Goal: Task Accomplishment & Management: Use online tool/utility

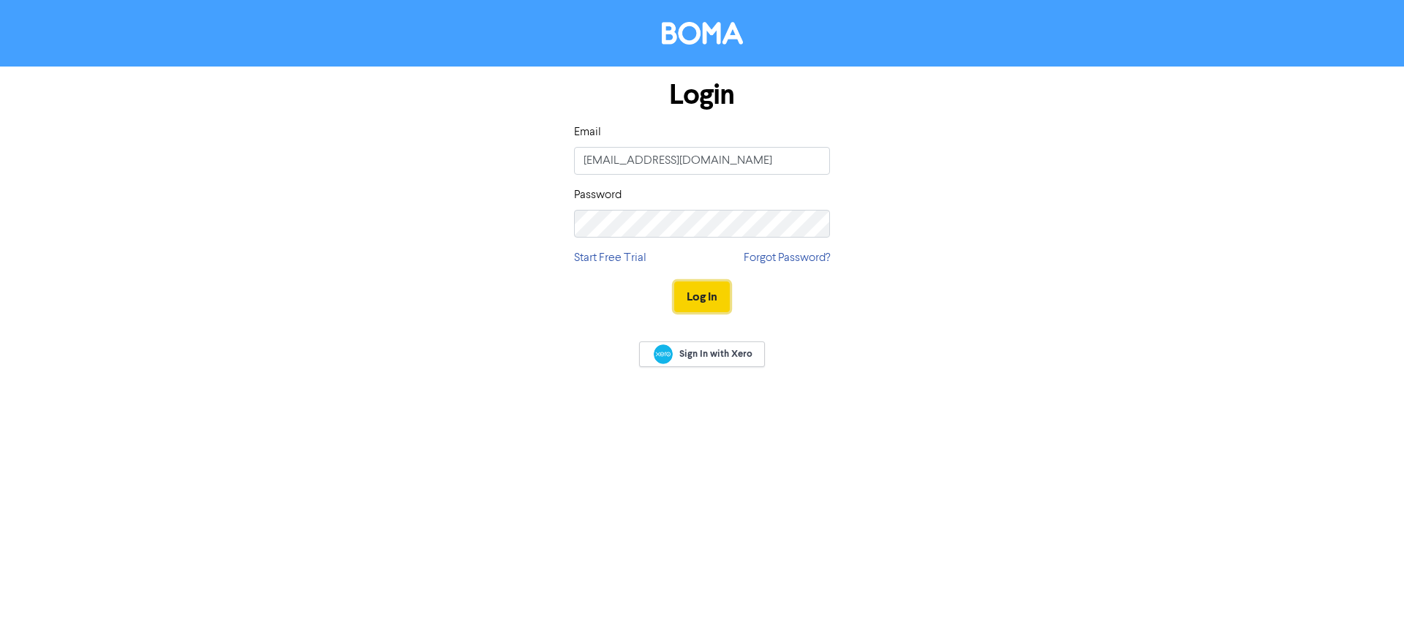
click at [706, 309] on button "Log In" at bounding box center [702, 297] width 56 height 31
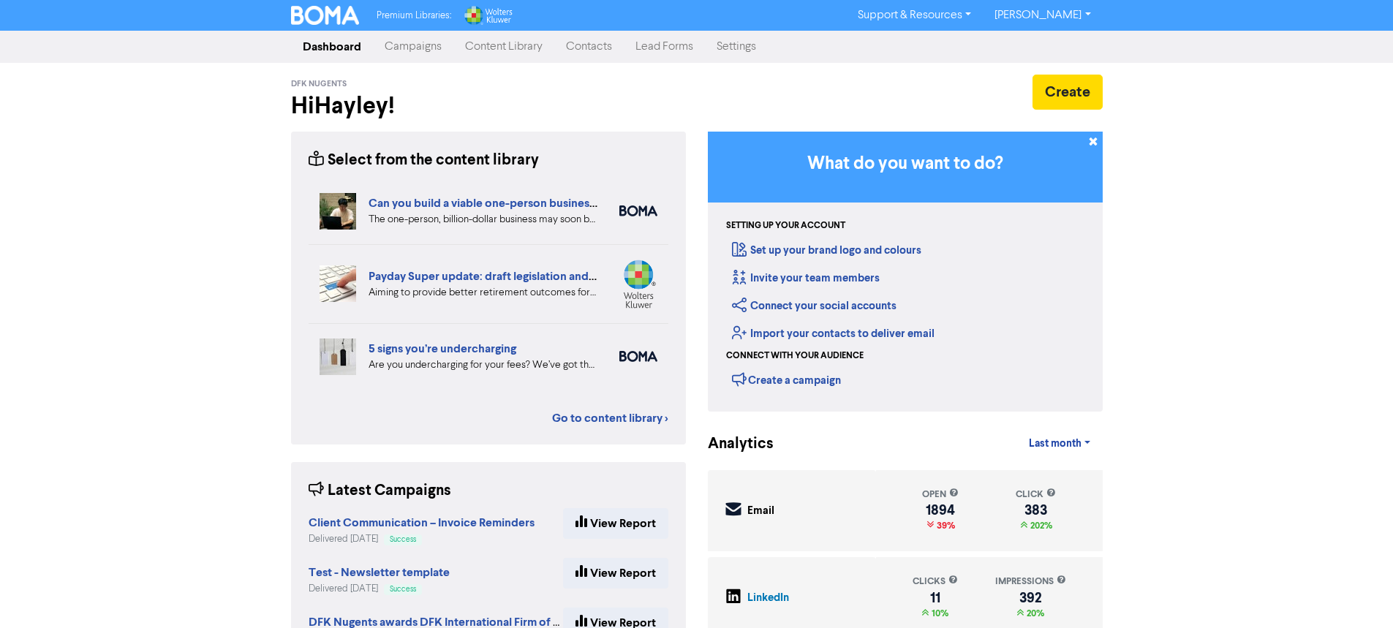
click at [593, 51] on link "Contacts" at bounding box center [588, 46] width 69 height 29
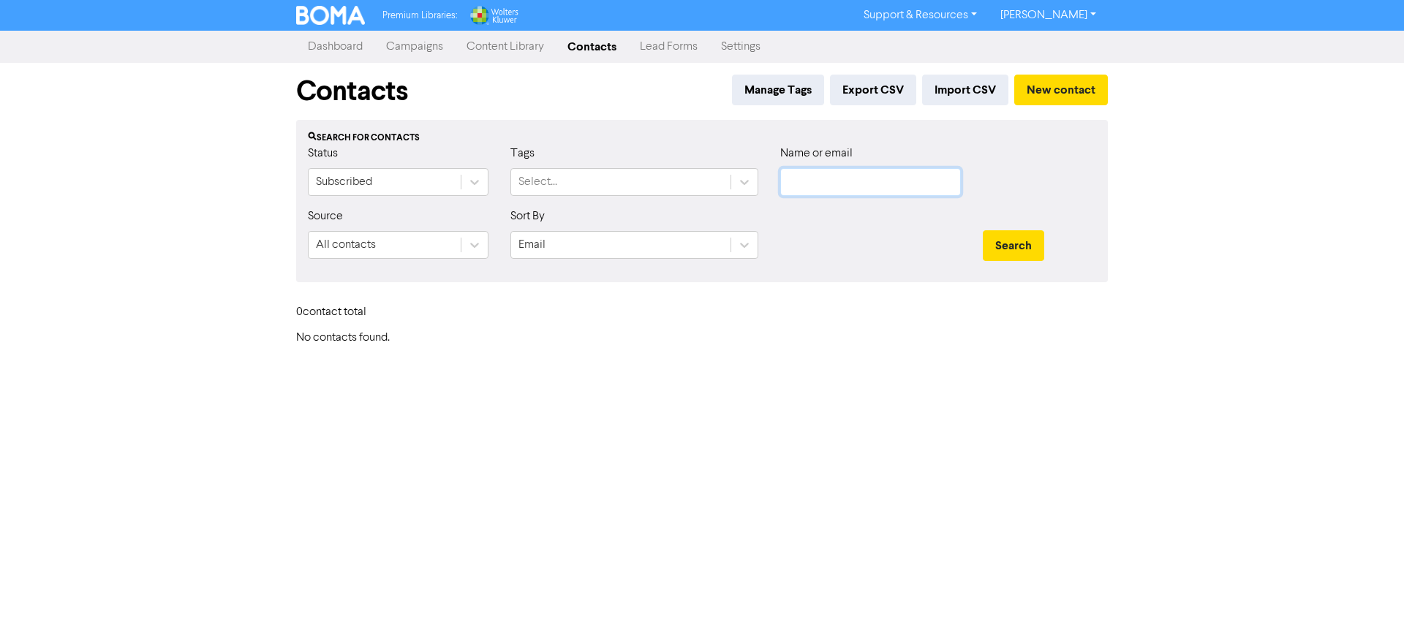
type input "[EMAIL_ADDRESS][DOMAIN_NAME]"
click at [524, 53] on link "Content Library" at bounding box center [505, 46] width 101 height 29
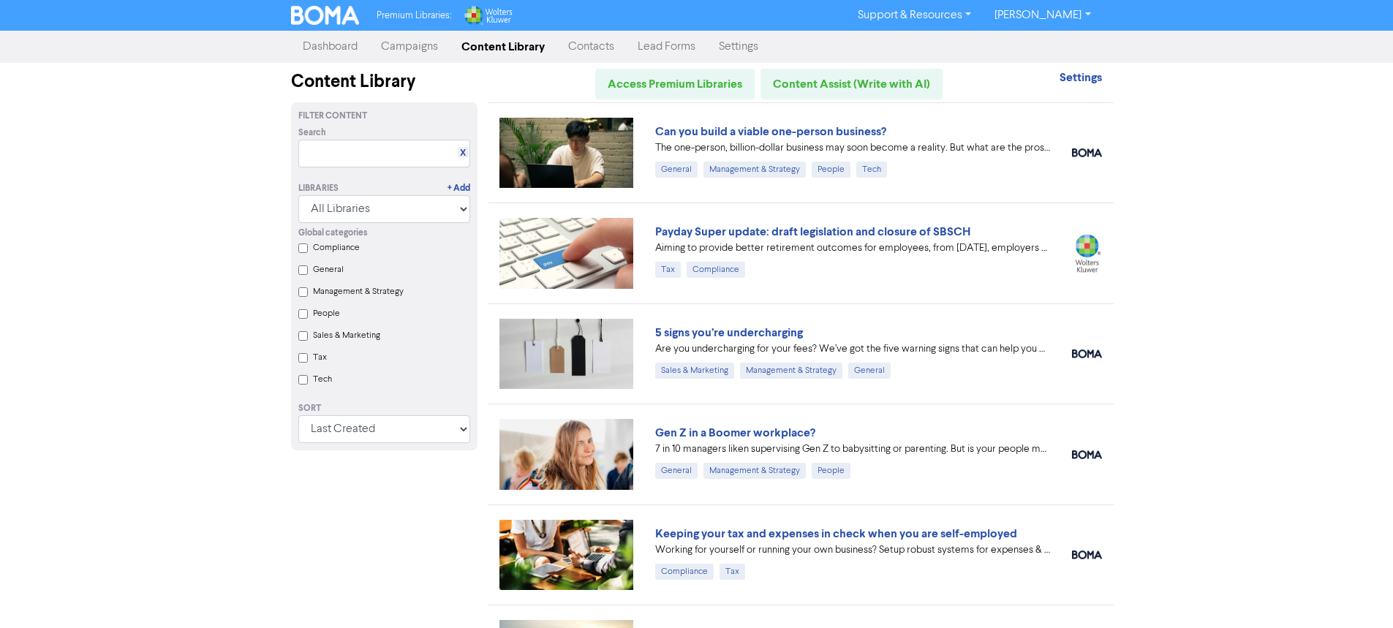
click at [432, 54] on link "Campaigns" at bounding box center [409, 46] width 80 height 29
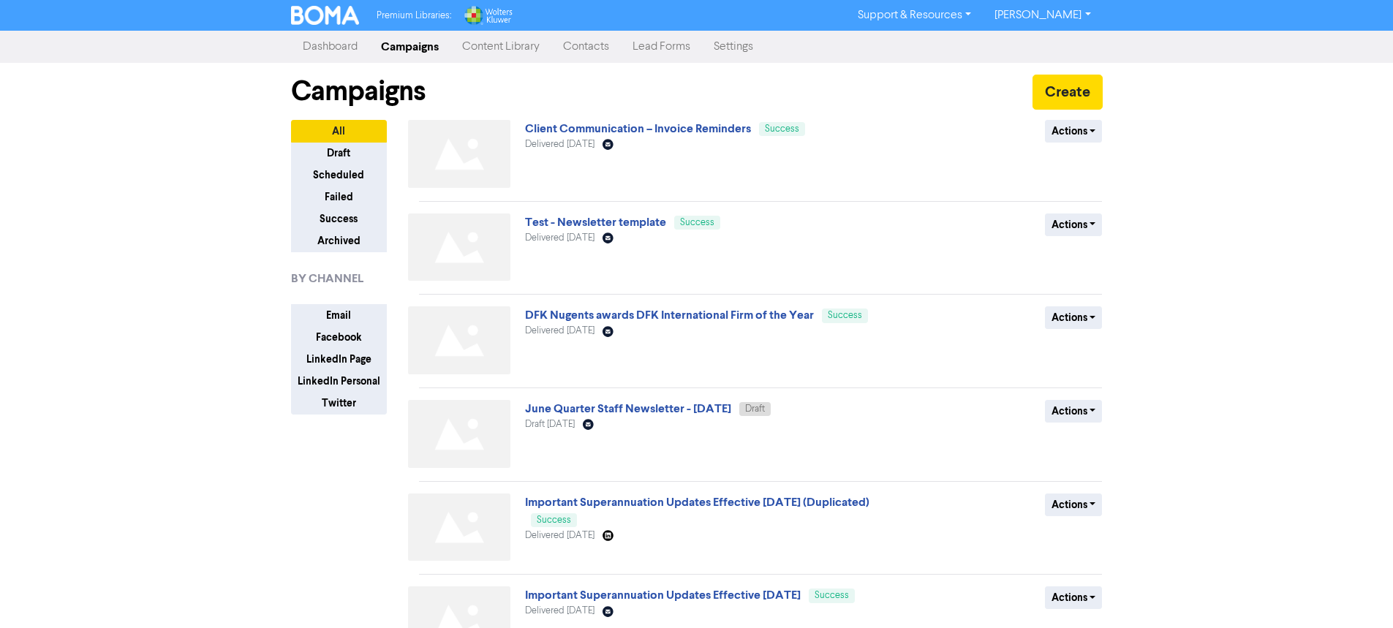
click at [570, 124] on link "Client Communication – Invoice Reminders" at bounding box center [638, 128] width 226 height 15
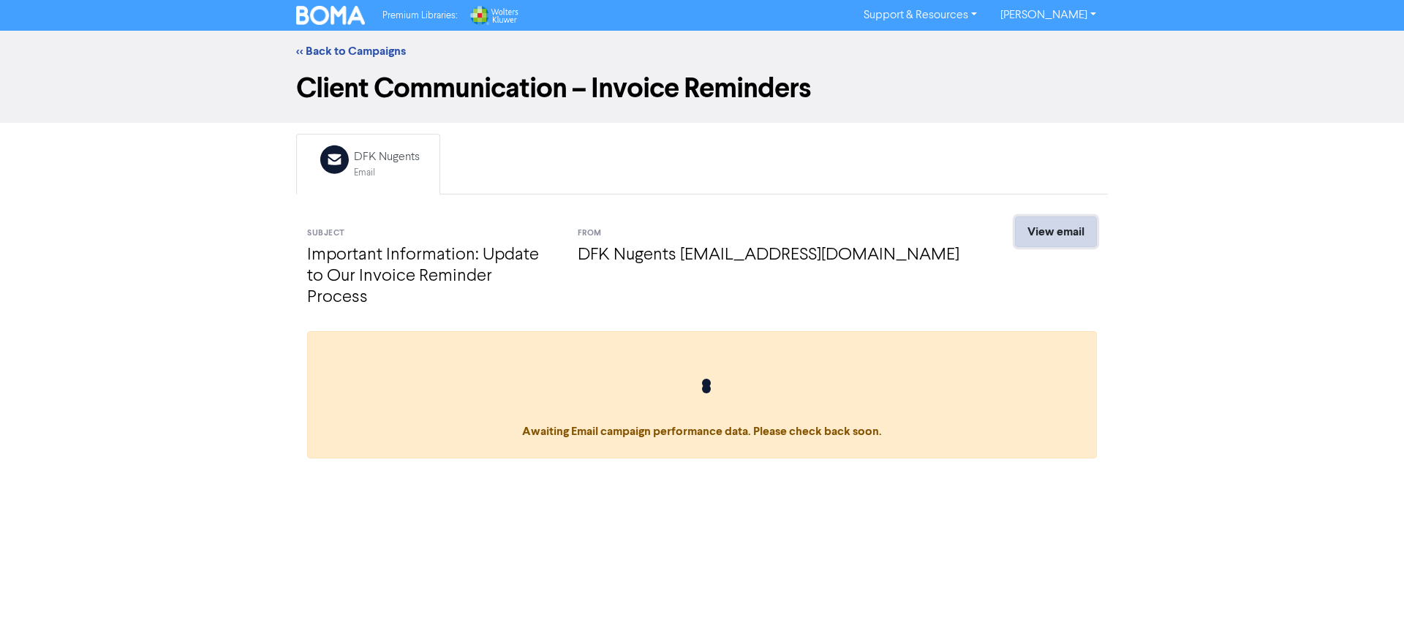
click at [1040, 226] on link "View email" at bounding box center [1056, 231] width 82 height 31
